Goal: Task Accomplishment & Management: Use online tool/utility

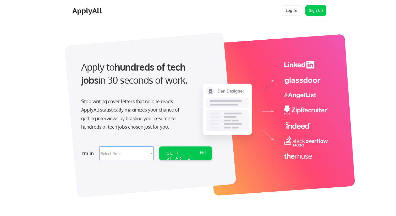
click at [151, 160] on select "Select Role Software Engineering Product Management Customer Success Sales UI/U…" at bounding box center [126, 153] width 55 height 14
select select ""marketing___comms""
click at [99, 146] on select "Select Role Software Engineering Product Management Customer Success Sales UI/U…" at bounding box center [126, 153] width 55 height 14
select select ""marketing___comms""
click at [180, 146] on div "GET STARTED" at bounding box center [180, 153] width 33 height 14
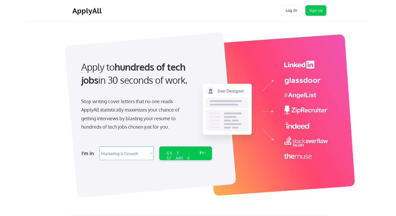
select select ""marketing___comms""
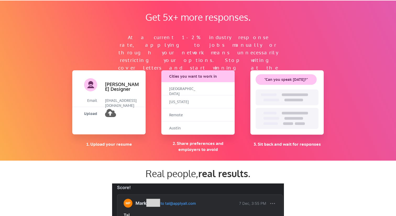
scroll to position [397, 0]
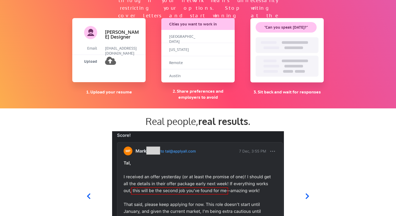
click at [181, 60] on div "Remote" at bounding box center [182, 62] width 26 height 5
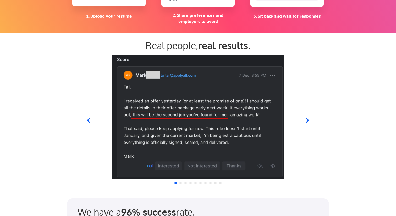
scroll to position [473, 0]
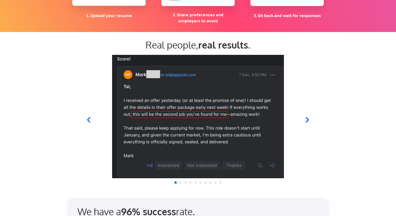
click at [310, 120] on icon at bounding box center [307, 119] width 7 height 7
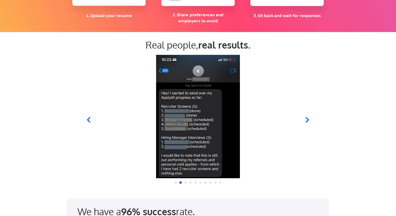
click at [310, 120] on icon at bounding box center [307, 119] width 7 height 7
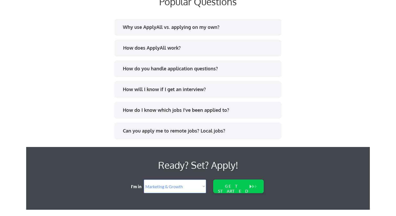
scroll to position [1094, 0]
